Goal: Task Accomplishment & Management: Manage account settings

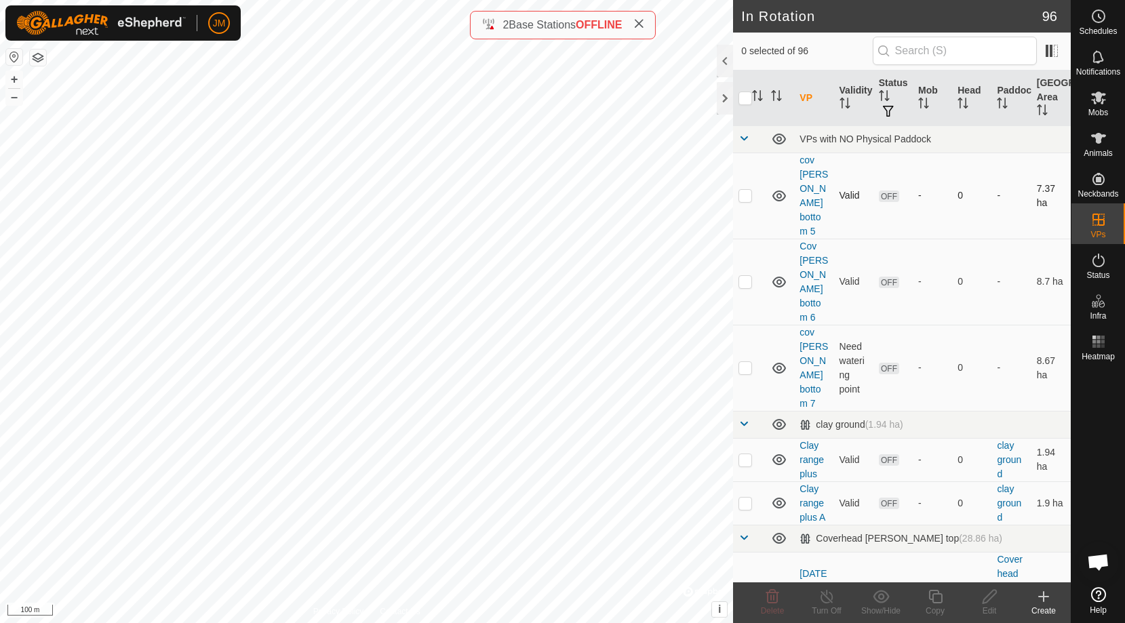
click at [735, 192] on div "In Rotation 96 0 selected of 96 VP Validity Status Mob Head Paddock Grazing Are…" at bounding box center [535, 311] width 1071 height 623
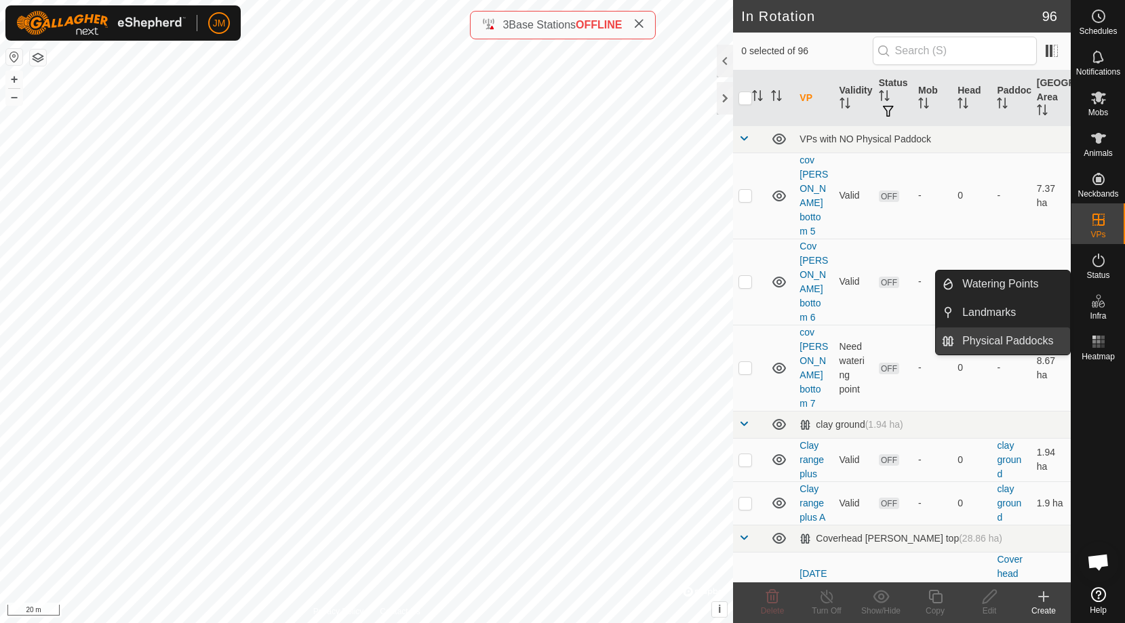
click at [1044, 337] on link "Physical Paddocks" at bounding box center [1012, 341] width 116 height 27
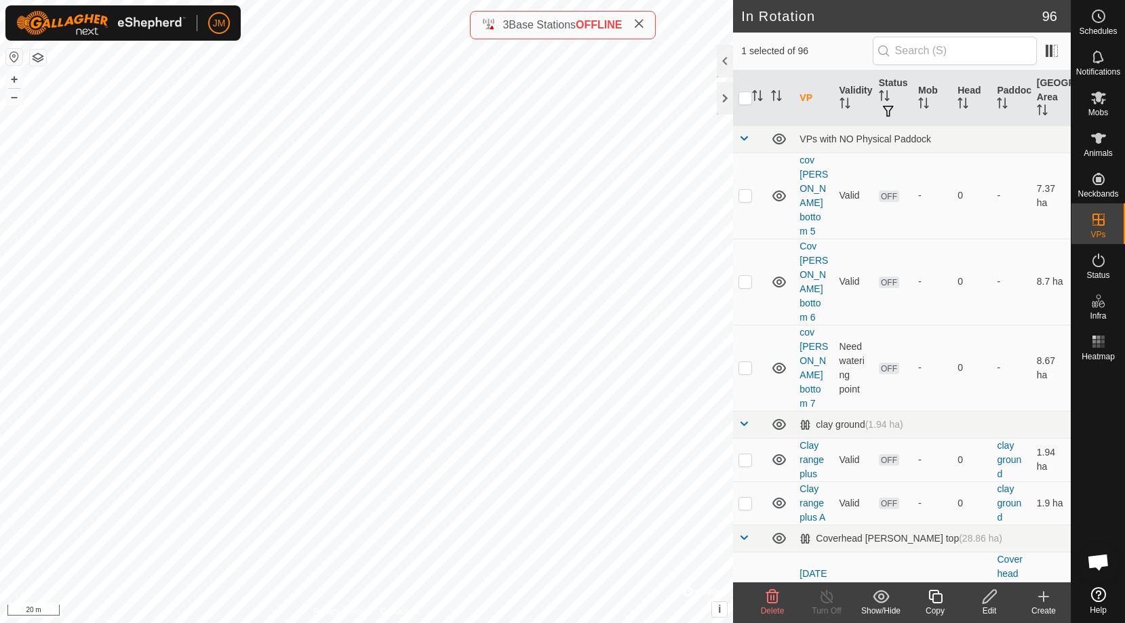
checkbox input "false"
checkbox input "true"
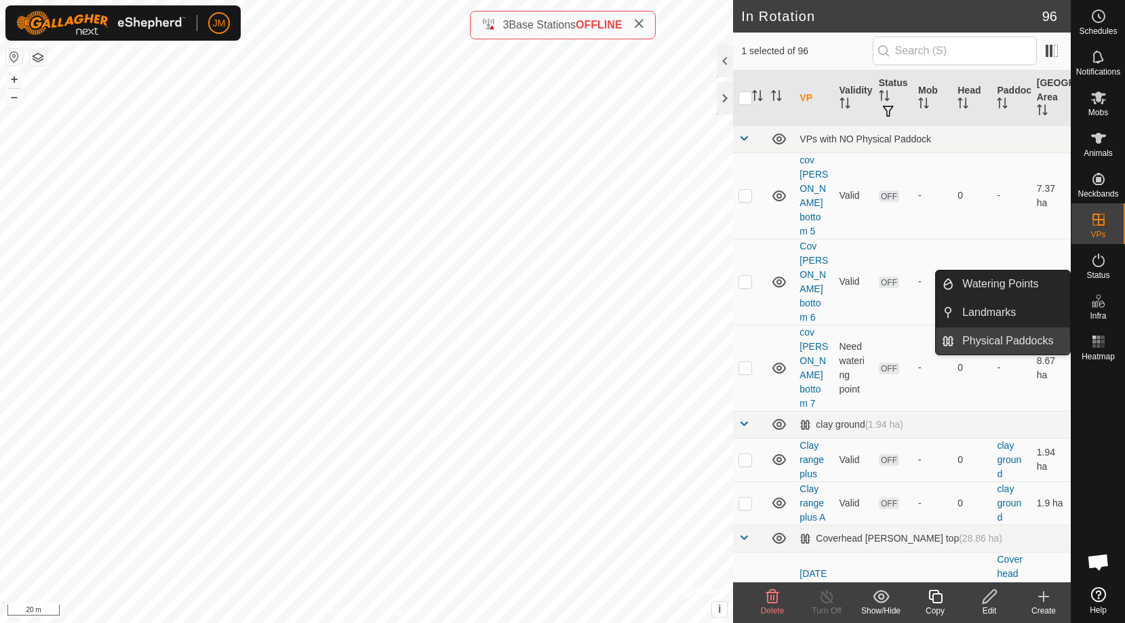
click at [1020, 340] on link "Physical Paddocks" at bounding box center [1012, 341] width 116 height 27
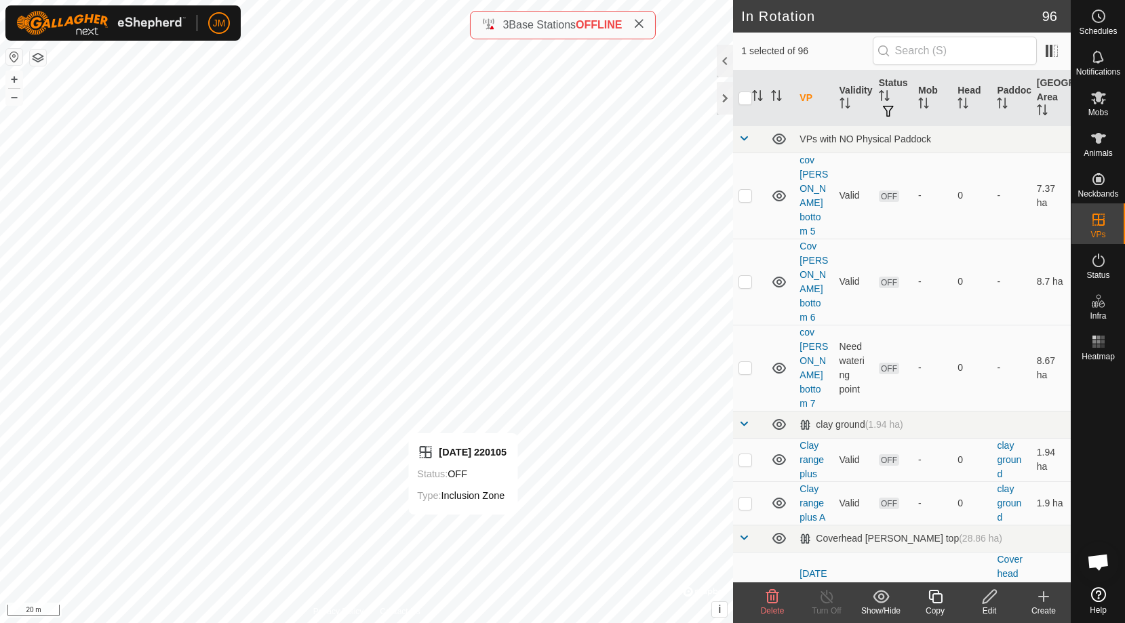
checkbox input "false"
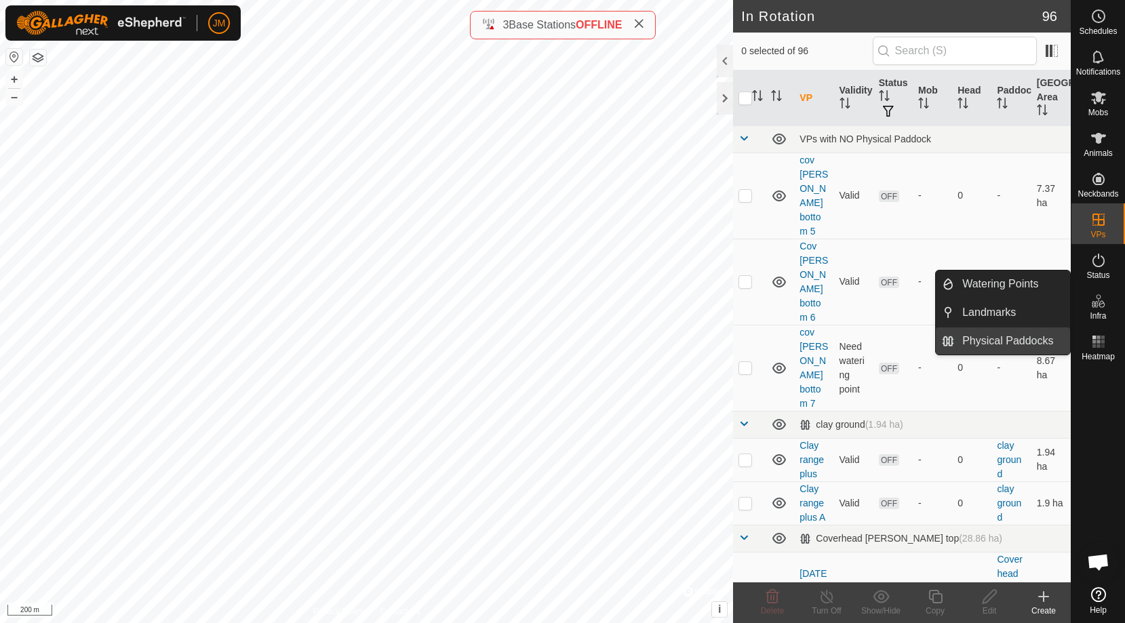
click at [1000, 341] on link "Physical Paddocks" at bounding box center [1012, 341] width 116 height 27
click at [993, 336] on link "Physical Paddocks" at bounding box center [1012, 341] width 116 height 27
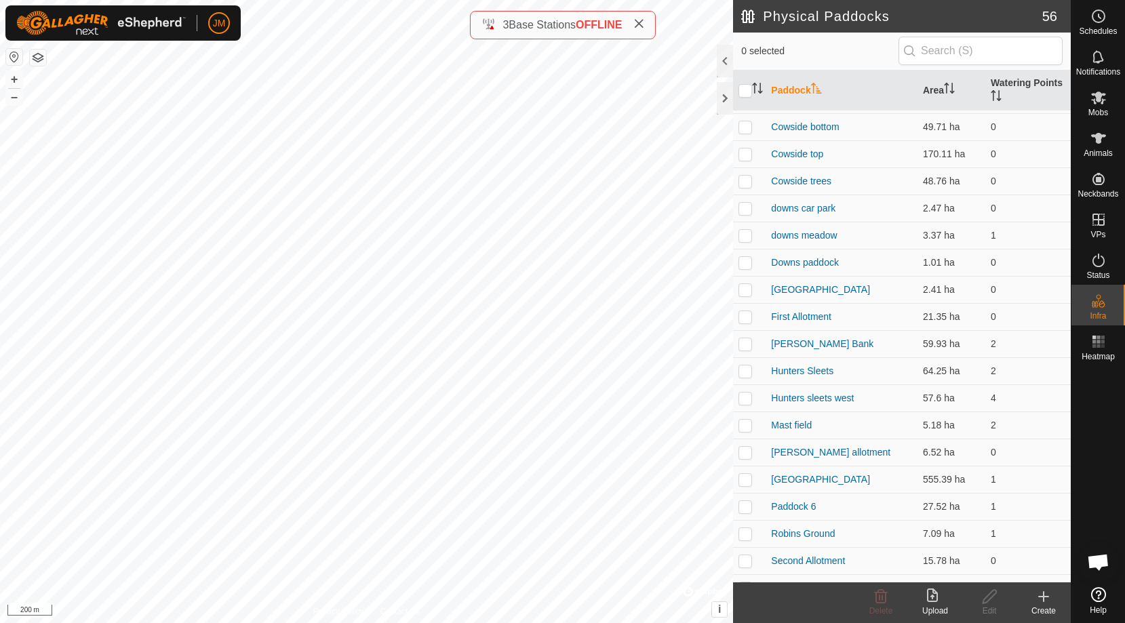
scroll to position [277, 0]
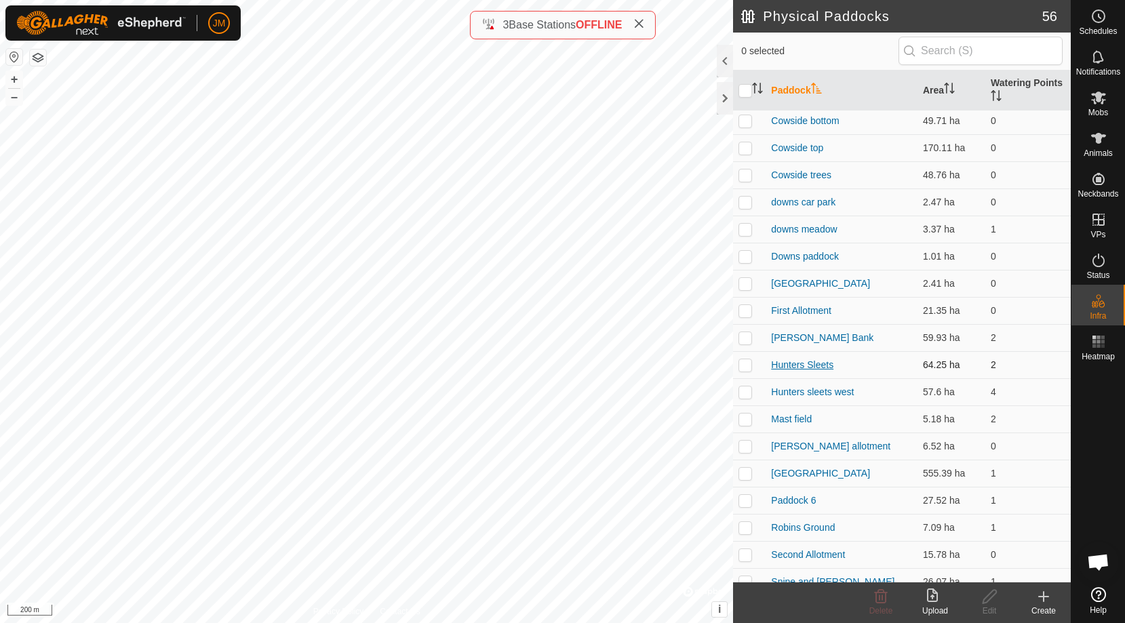
click at [806, 362] on link "Hunters Sleets" at bounding box center [802, 364] width 62 height 11
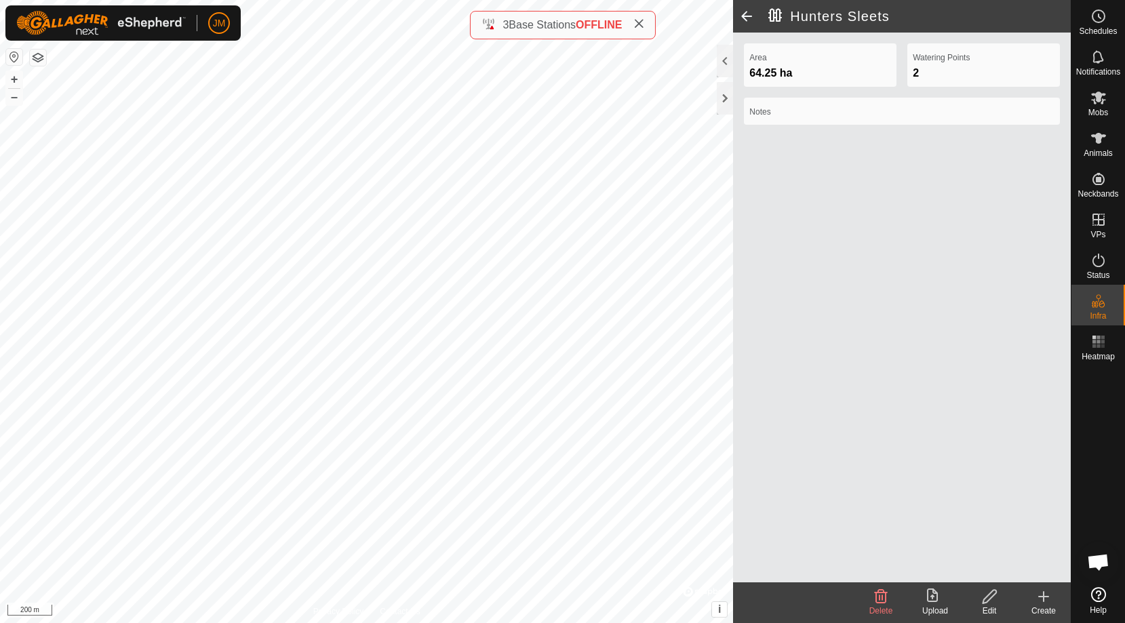
click at [747, 13] on span at bounding box center [746, 16] width 27 height 33
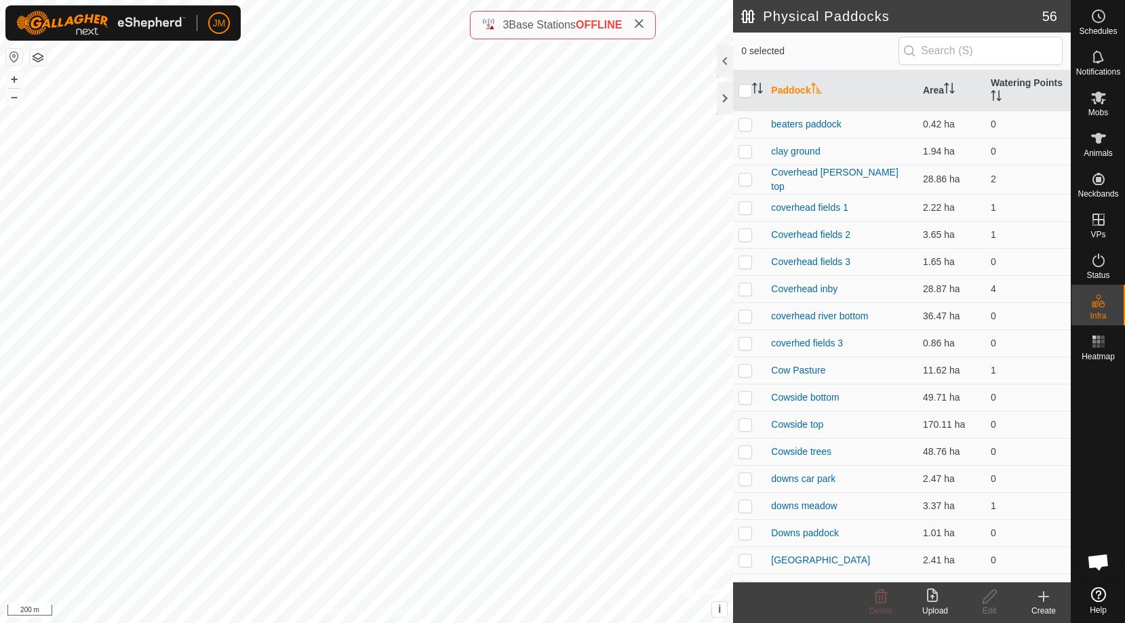
scroll to position [277, 0]
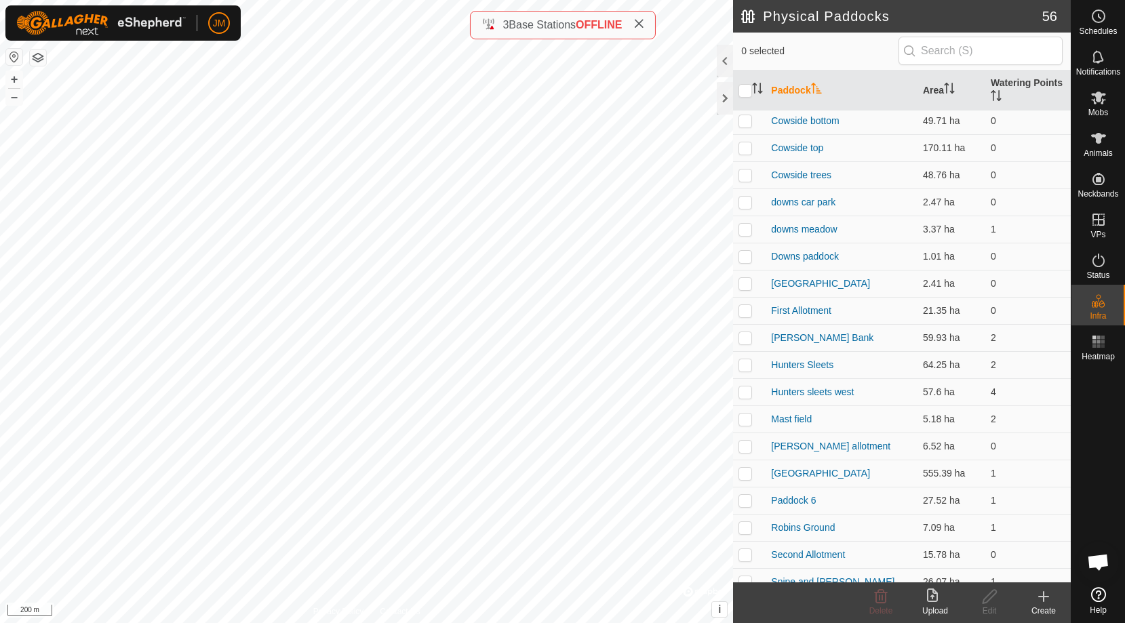
click at [747, 13] on h2 "Physical Paddocks" at bounding box center [891, 16] width 300 height 16
click at [797, 387] on link "Hunters sleets west" at bounding box center [812, 392] width 83 height 11
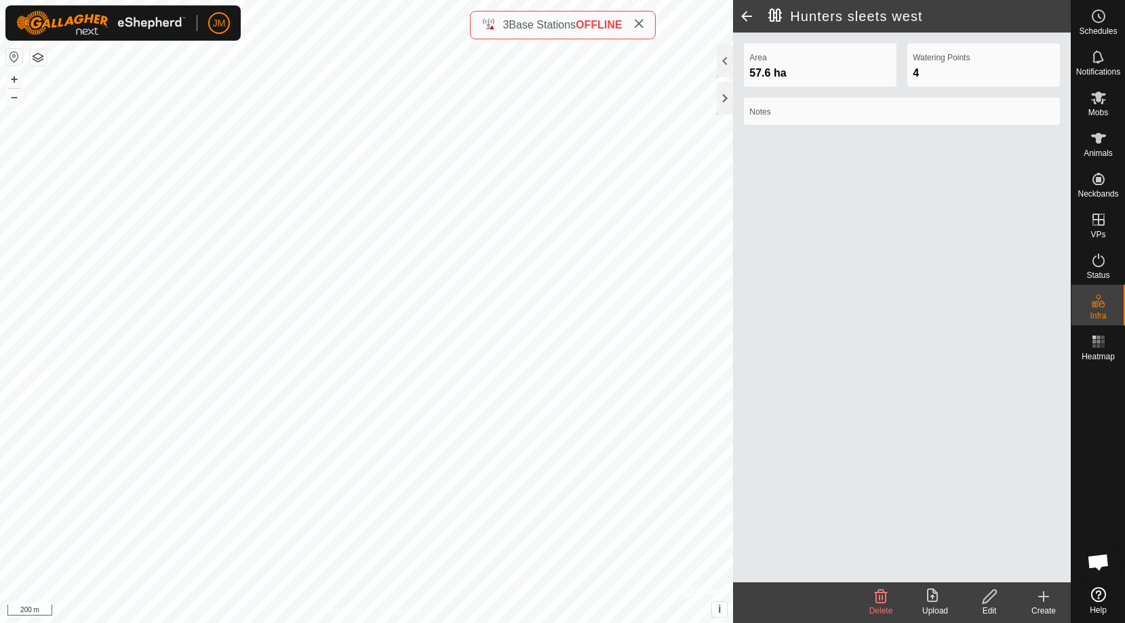
click at [988, 592] on icon at bounding box center [989, 597] width 17 height 16
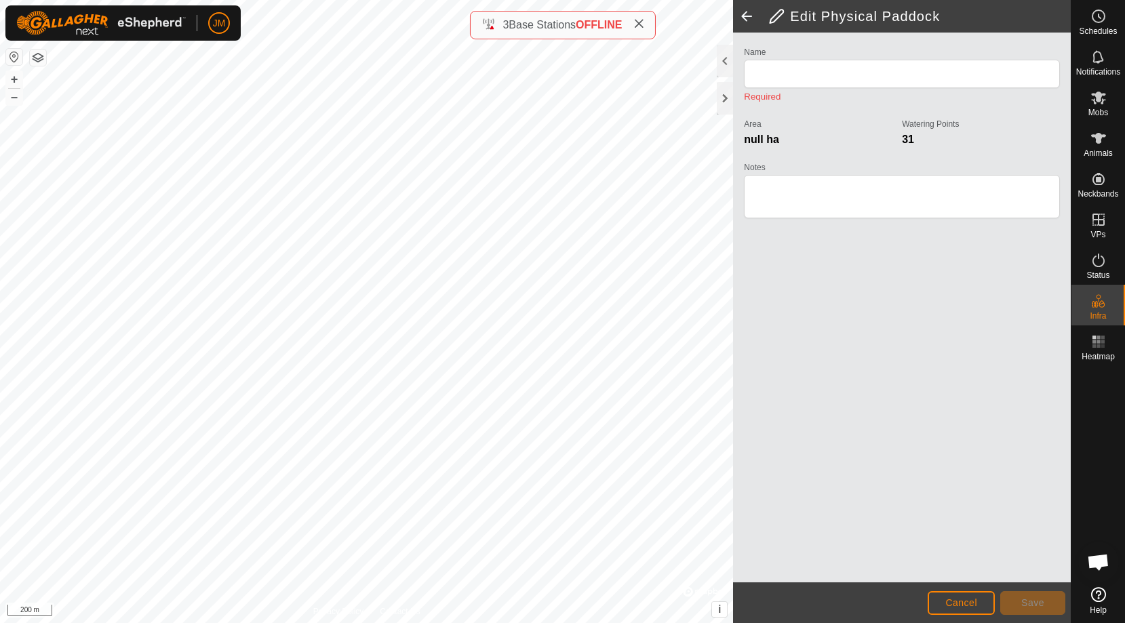
type input "Hunters sleets west"
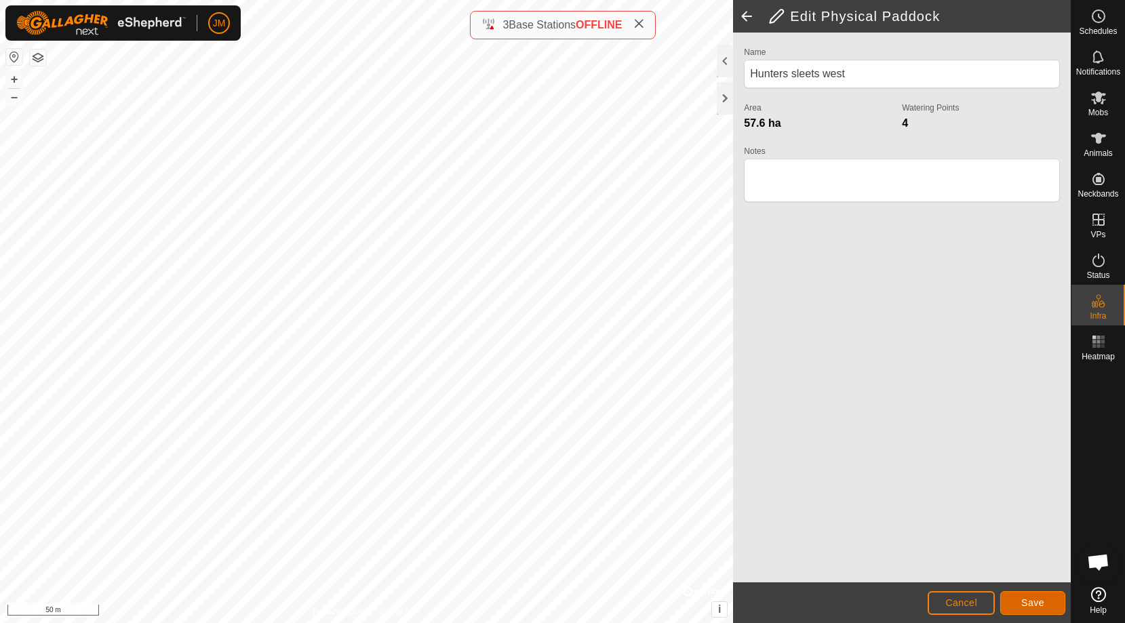
click at [1043, 608] on span "Save" at bounding box center [1032, 603] width 23 height 11
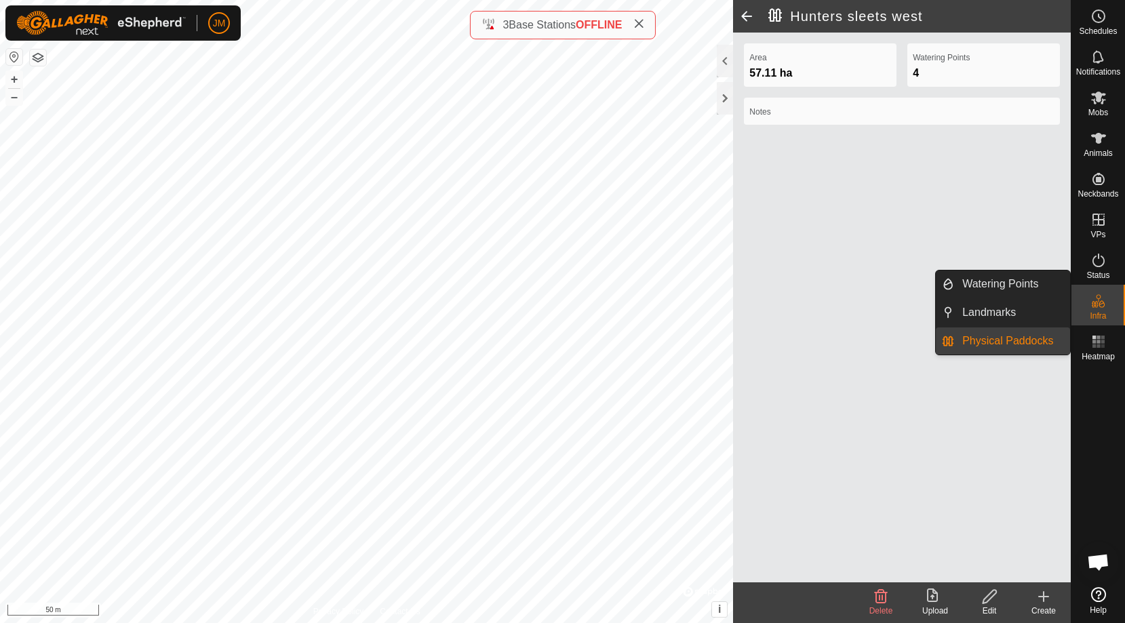
click at [1007, 344] on link "Physical Paddocks" at bounding box center [1012, 341] width 116 height 27
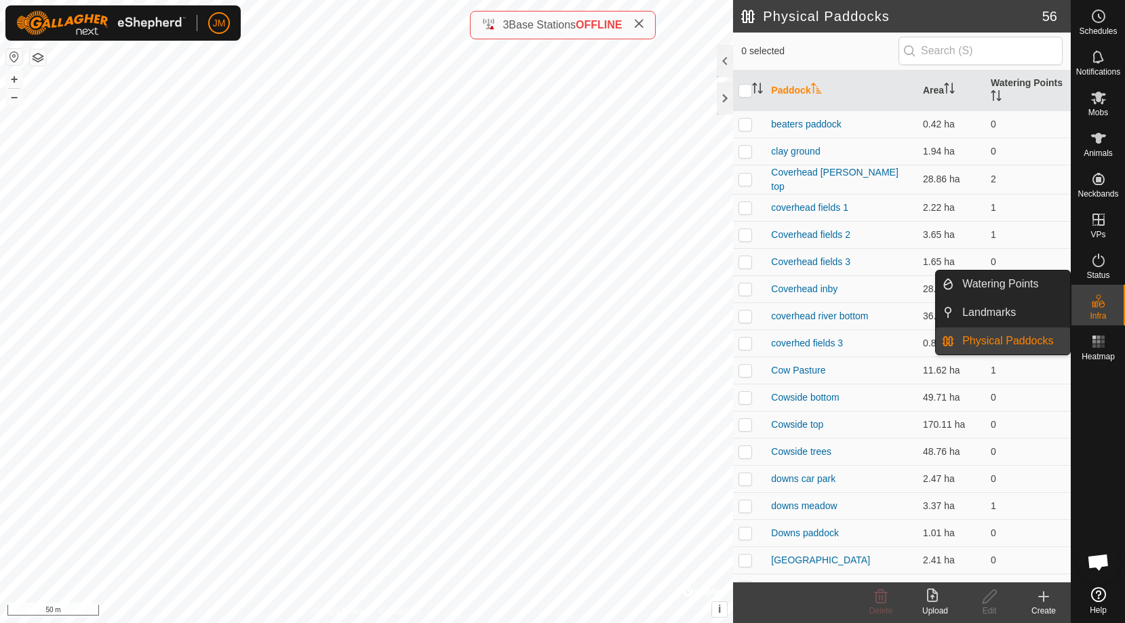
scroll to position [277, 0]
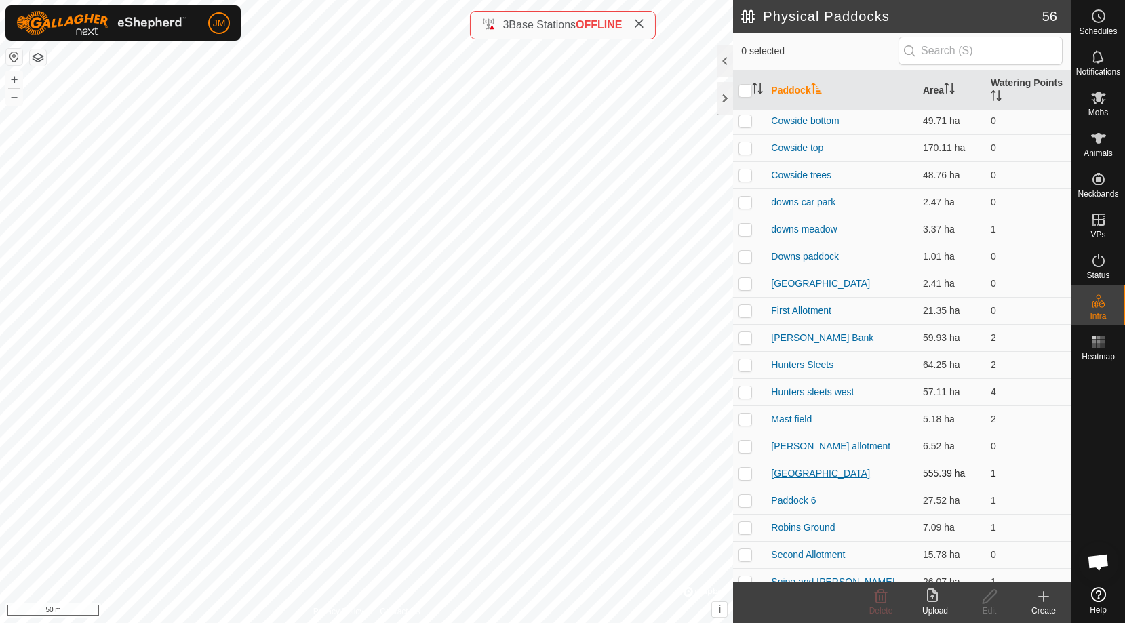
click at [800, 471] on link "[GEOGRAPHIC_DATA]" at bounding box center [820, 473] width 99 height 11
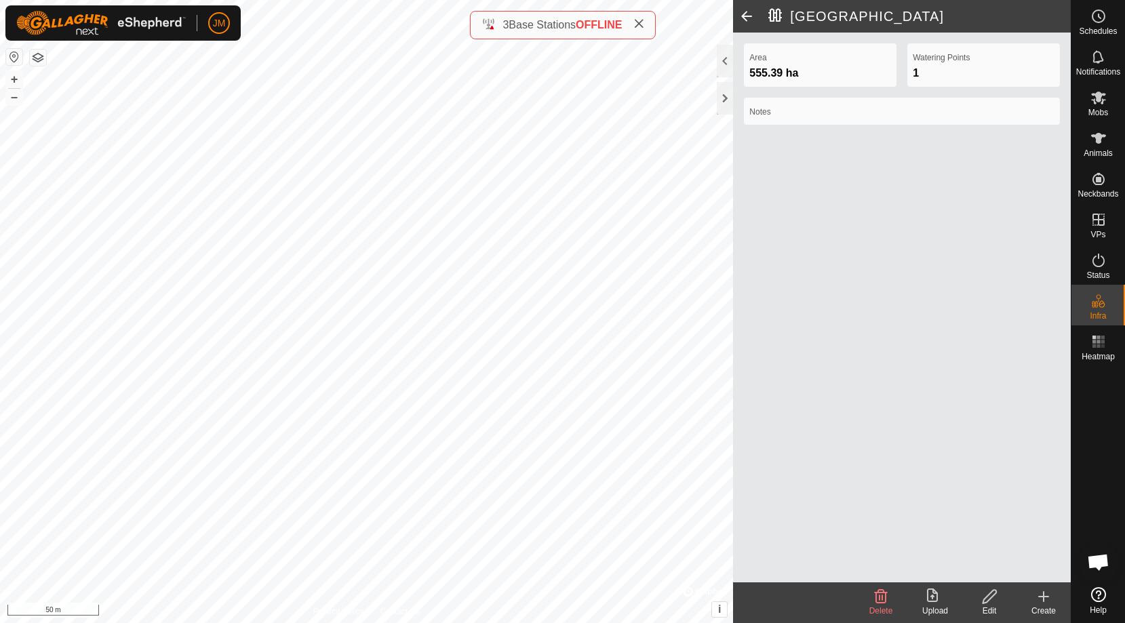
click at [992, 598] on icon at bounding box center [989, 597] width 17 height 16
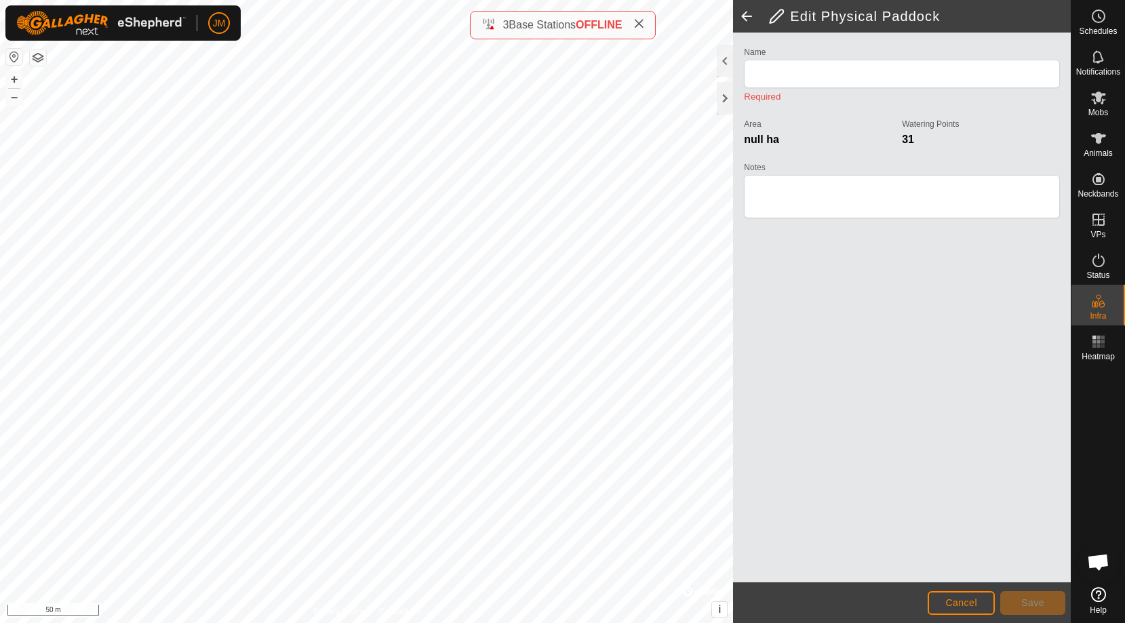
type input "[GEOGRAPHIC_DATA]"
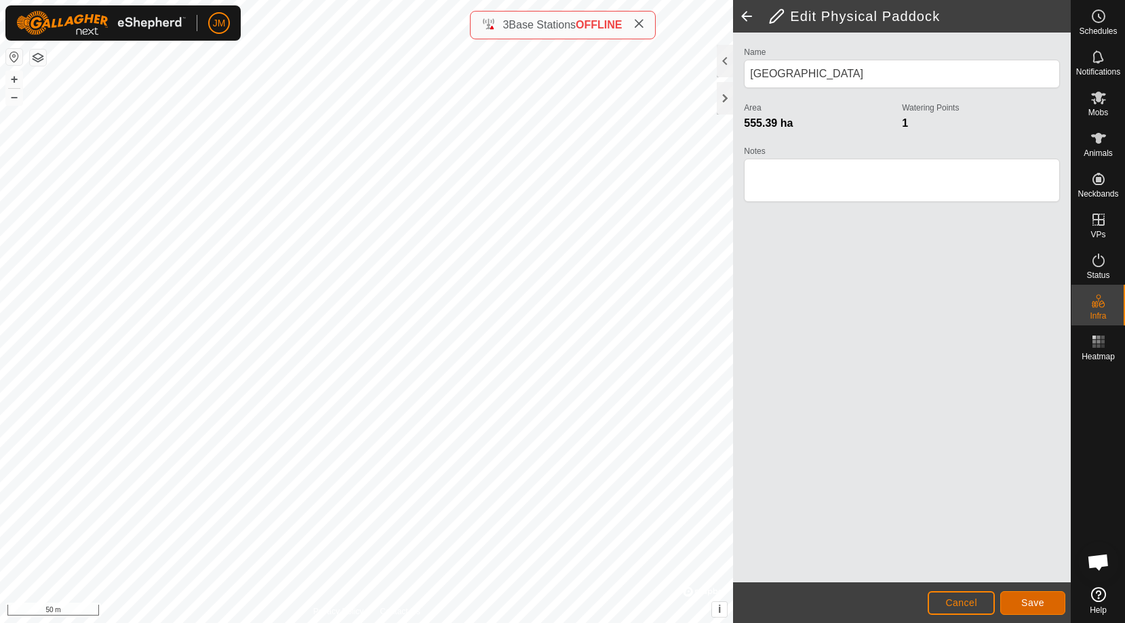
click at [1036, 601] on span "Save" at bounding box center [1032, 603] width 23 height 11
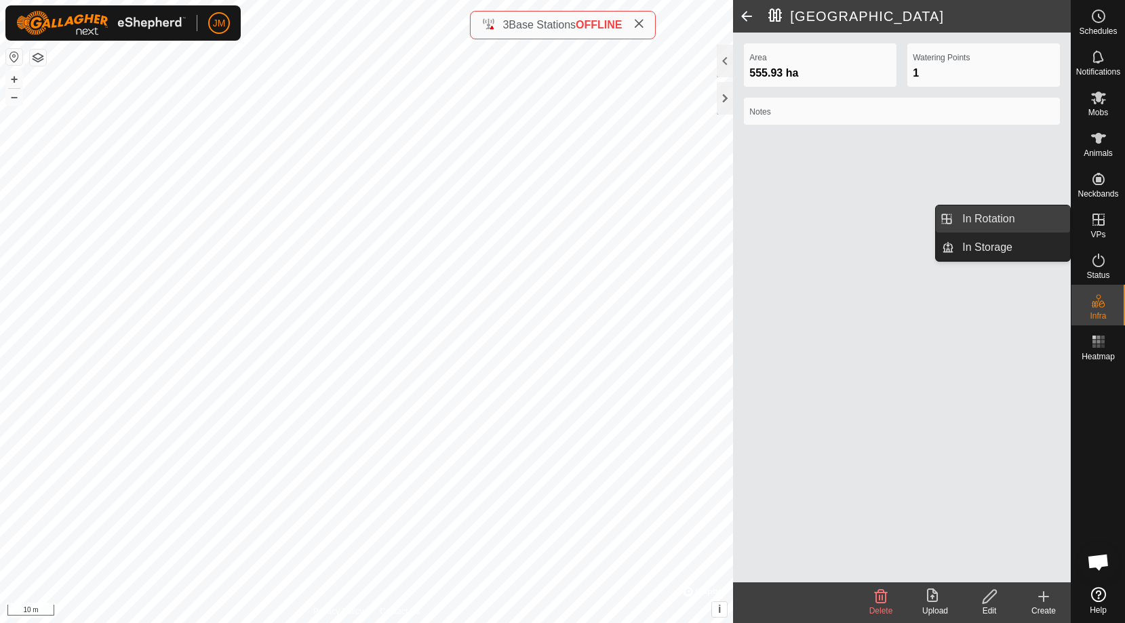
click at [995, 225] on link "In Rotation" at bounding box center [1012, 219] width 116 height 27
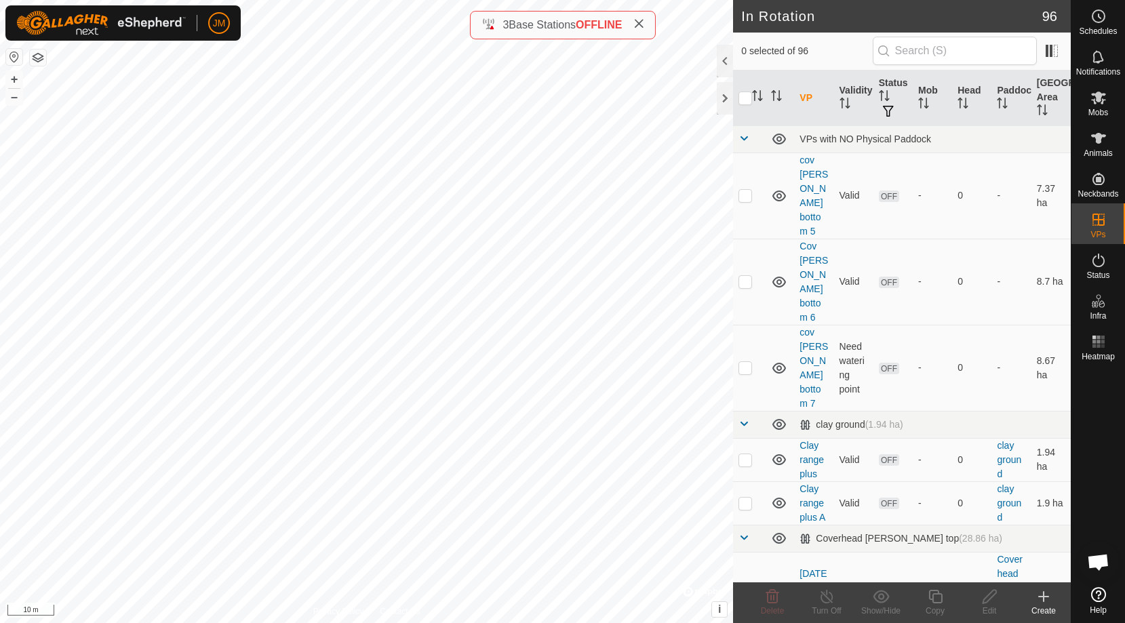
checkbox input "true"
click at [992, 597] on icon at bounding box center [990, 597] width 14 height 14
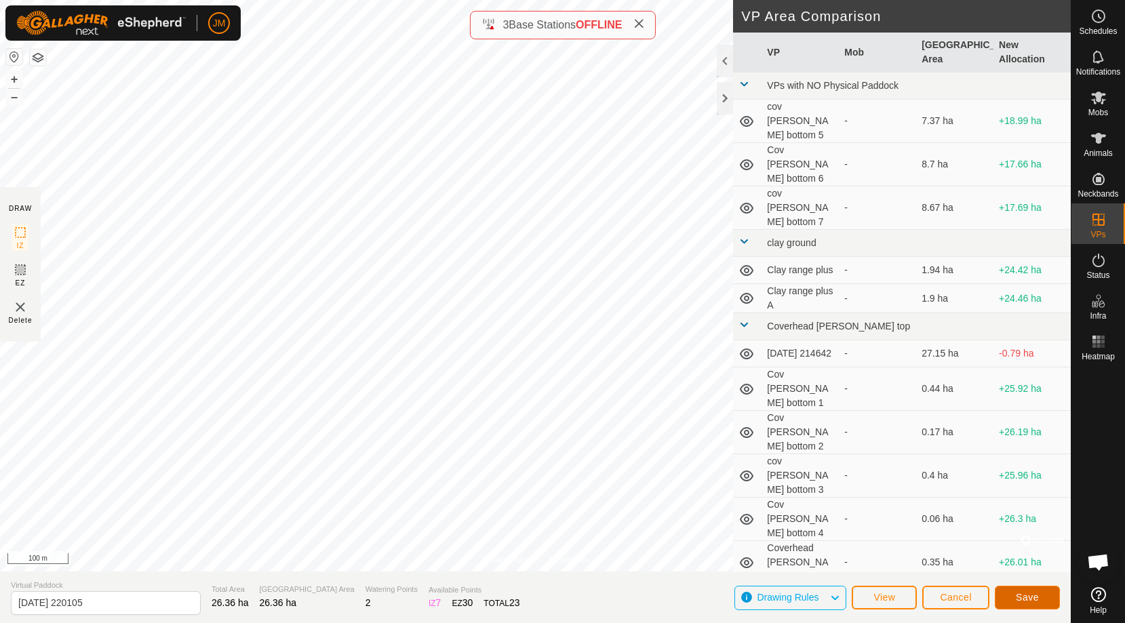
click at [1038, 599] on span "Save" at bounding box center [1027, 597] width 23 height 11
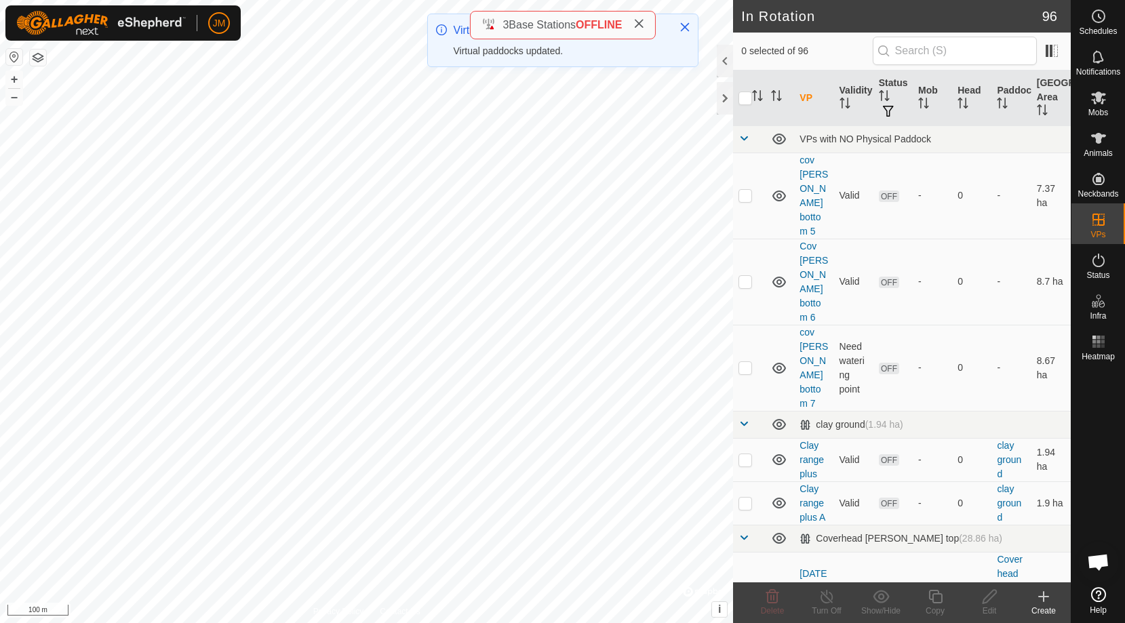
click at [643, 23] on icon at bounding box center [639, 23] width 11 height 11
click at [686, 24] on icon "Close" at bounding box center [685, 27] width 11 height 11
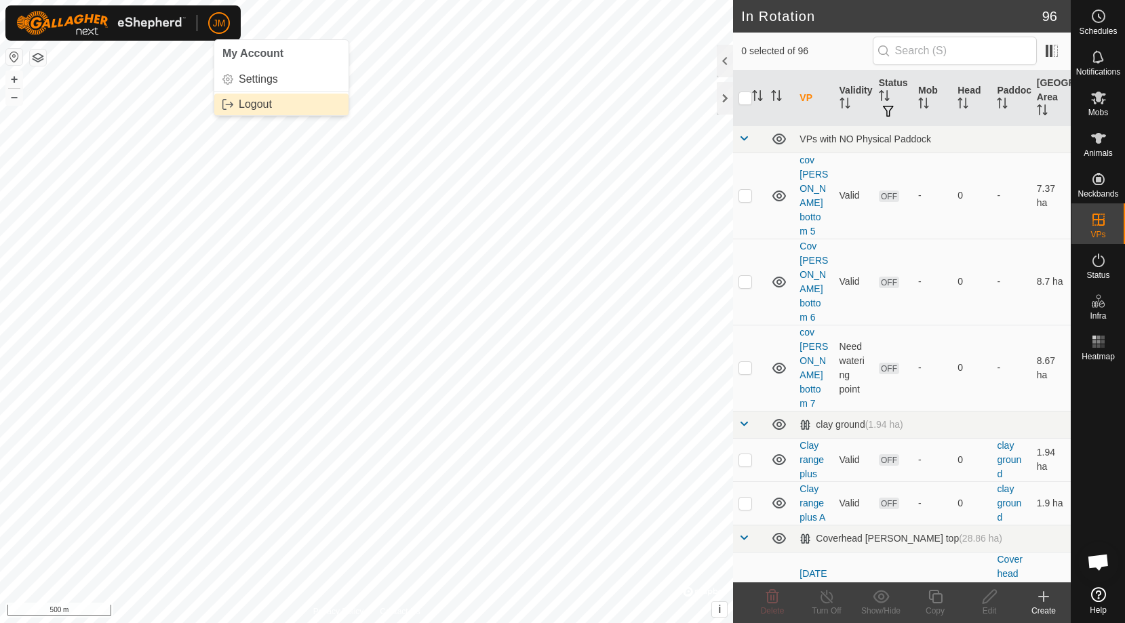
click at [258, 102] on link "Logout" at bounding box center [281, 105] width 134 height 22
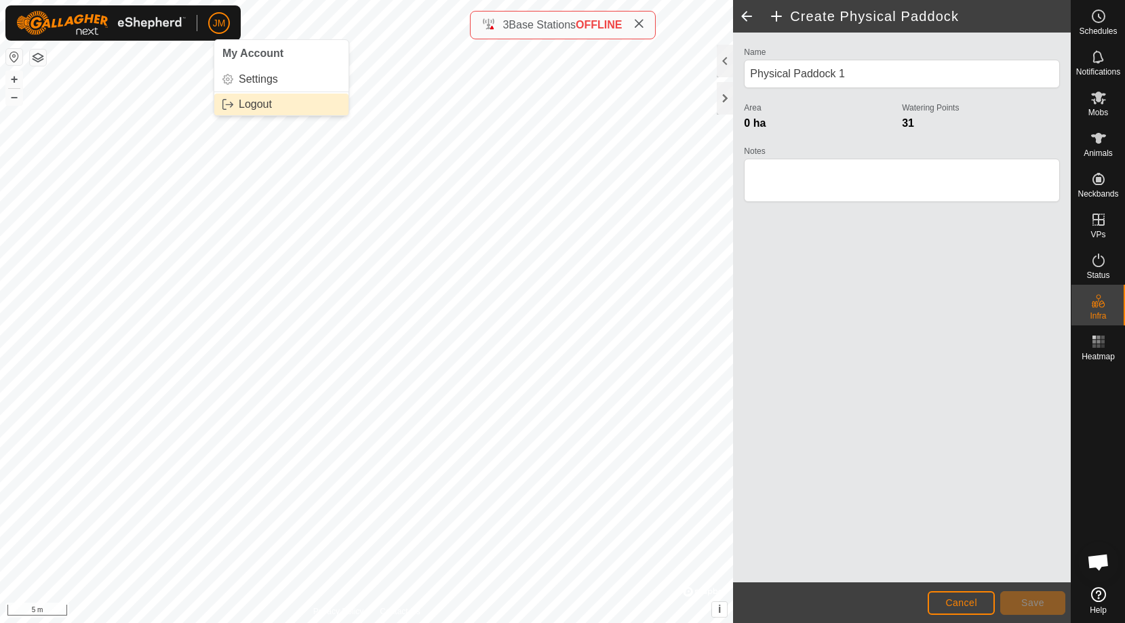
click at [260, 105] on link "Logout" at bounding box center [281, 105] width 134 height 22
